Goal: Task Accomplishment & Management: Manage account settings

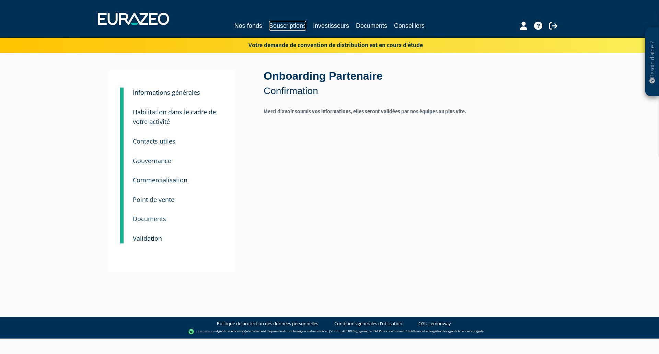
click at [283, 26] on link "Souscriptions" at bounding box center [287, 26] width 37 height 10
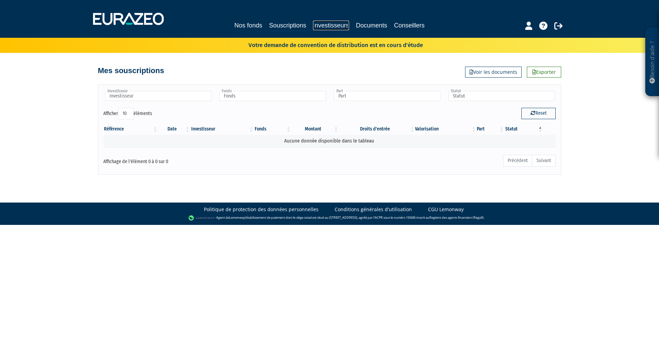
click at [326, 26] on link "Investisseurs" at bounding box center [331, 26] width 36 height 10
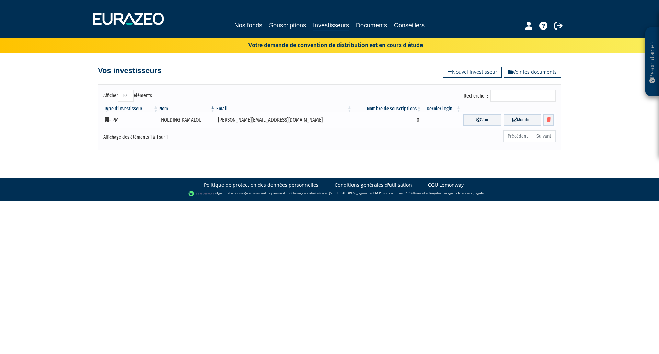
click at [192, 122] on td "HOLDING KAMALOU" at bounding box center [187, 119] width 57 height 15
click at [193, 121] on td "HOLDING KAMALOU" at bounding box center [187, 119] width 57 height 15
click at [515, 120] on link "Modifier" at bounding box center [522, 119] width 38 height 11
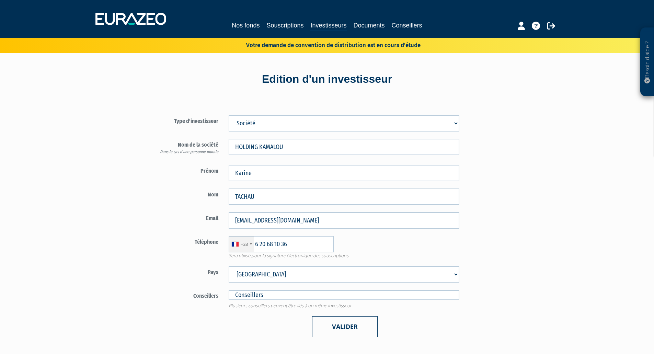
click at [348, 326] on button "Valider" at bounding box center [345, 326] width 66 height 21
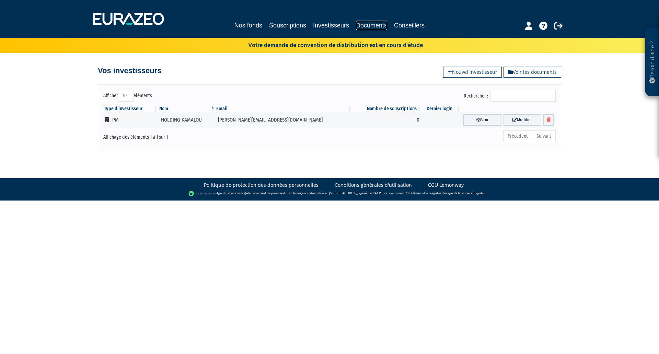
click at [376, 24] on link "Documents" at bounding box center [371, 26] width 31 height 10
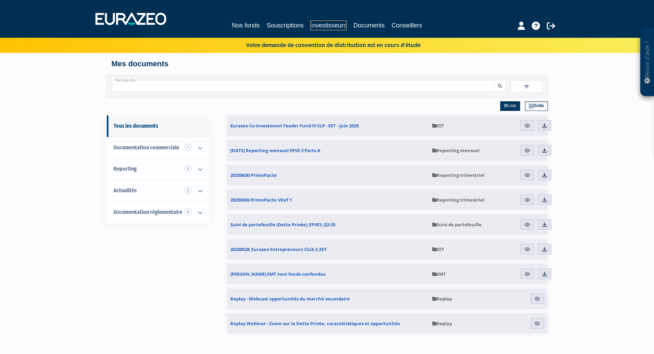
click at [331, 29] on link "Investisseurs" at bounding box center [328, 26] width 36 height 10
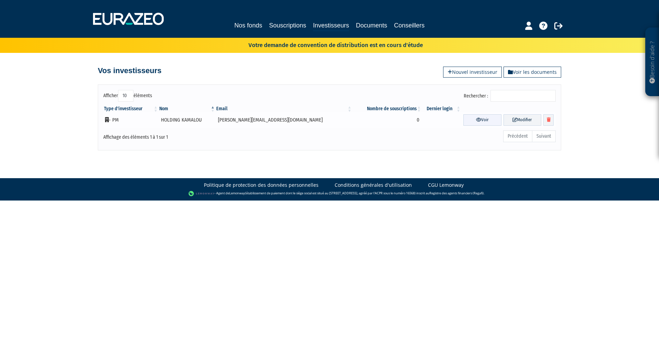
click at [463, 120] on link "Voir" at bounding box center [482, 119] width 38 height 11
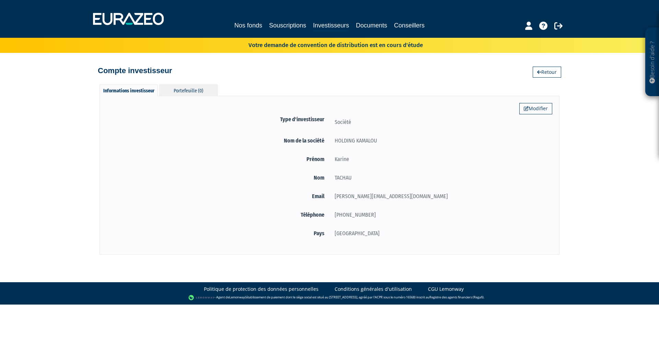
click at [188, 88] on div "Portefeuille (0)" at bounding box center [188, 89] width 58 height 11
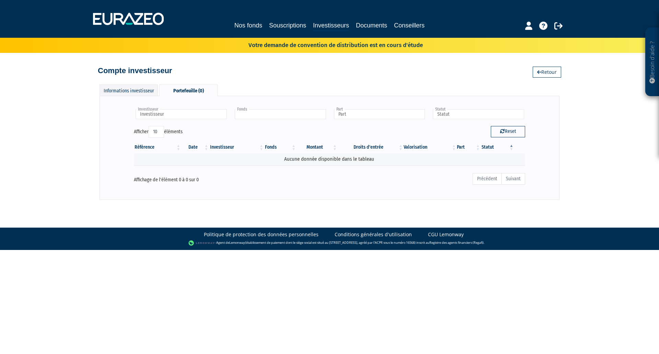
click at [262, 115] on input "text" at bounding box center [280, 114] width 91 height 10
click at [203, 112] on input "text" at bounding box center [181, 114] width 91 height 10
type input "Fonds"
click at [254, 24] on link "Nos fonds" at bounding box center [248, 26] width 28 height 10
type input "Investisseur"
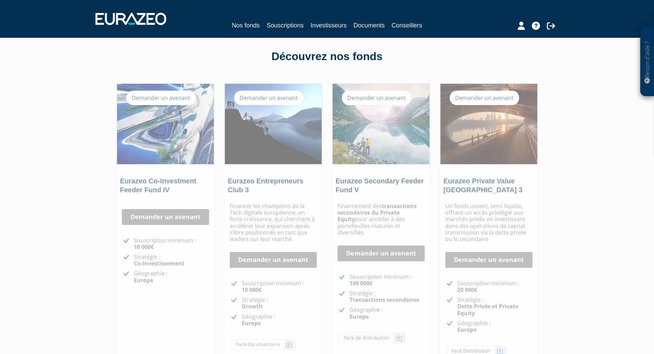
scroll to position [22, 0]
